Goal: Task Accomplishment & Management: Manage account settings

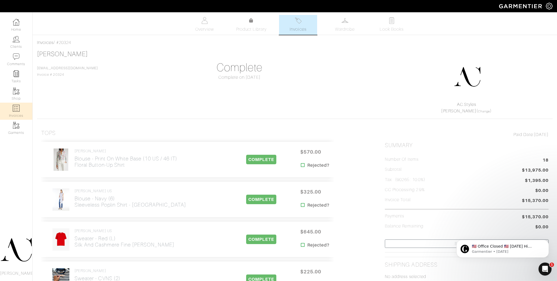
click at [23, 110] on link "Invoices" at bounding box center [16, 111] width 32 height 17
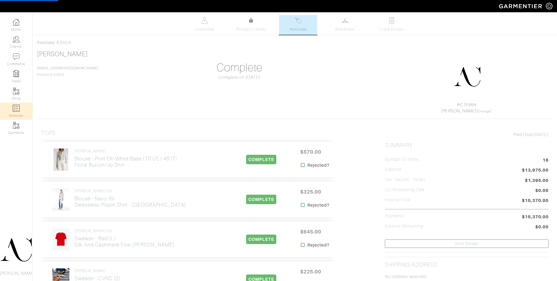
select select
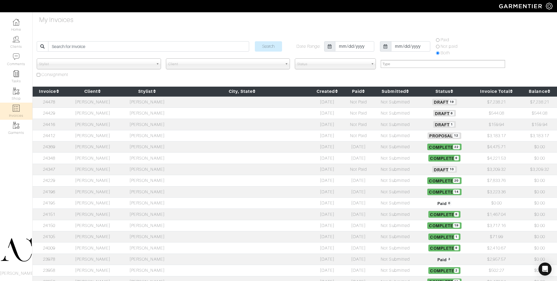
click at [109, 125] on td "Katie Mcmullen" at bounding box center [93, 124] width 54 height 11
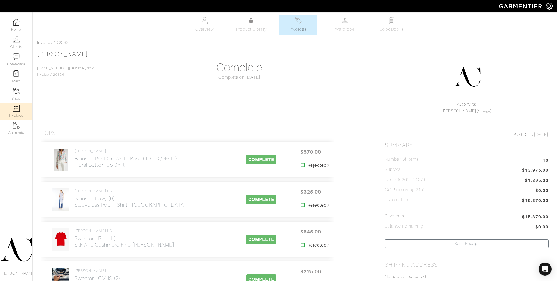
click at [18, 113] on link "Invoices" at bounding box center [16, 111] width 32 height 17
select select
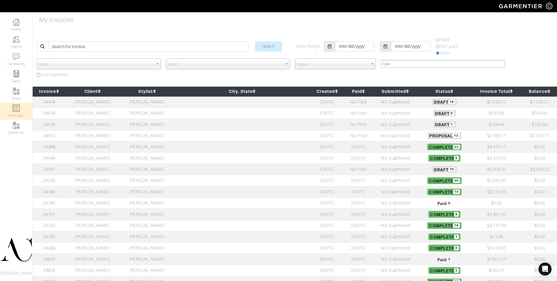
click at [101, 114] on td "[PERSON_NAME]" at bounding box center [93, 113] width 54 height 11
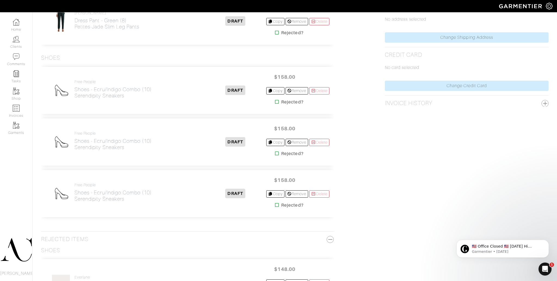
scroll to position [274, 0]
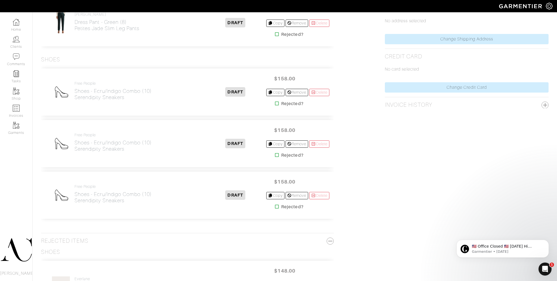
click at [275, 155] on icon at bounding box center [277, 155] width 4 height 4
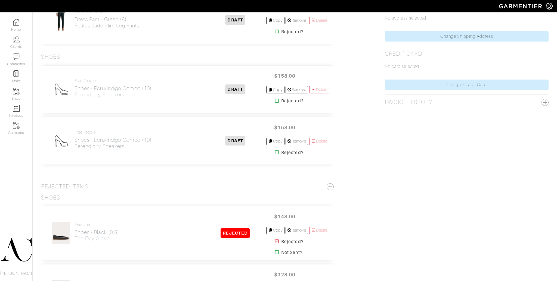
scroll to position [288, 0]
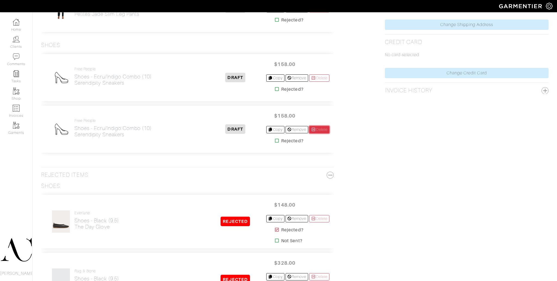
click at [317, 130] on link "Delete" at bounding box center [319, 129] width 20 height 7
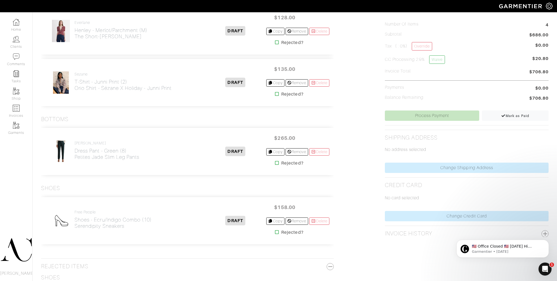
scroll to position [164, 0]
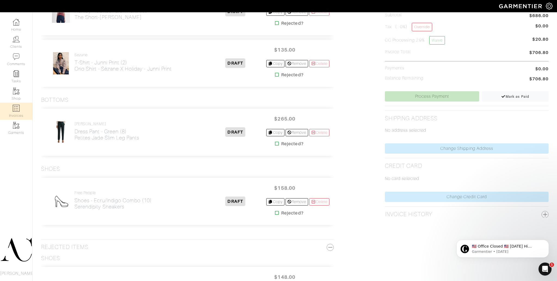
click at [19, 107] on img at bounding box center [16, 108] width 7 height 7
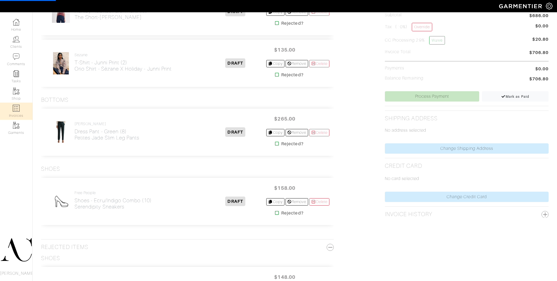
select select
